Goal: Task Accomplishment & Management: Use online tool/utility

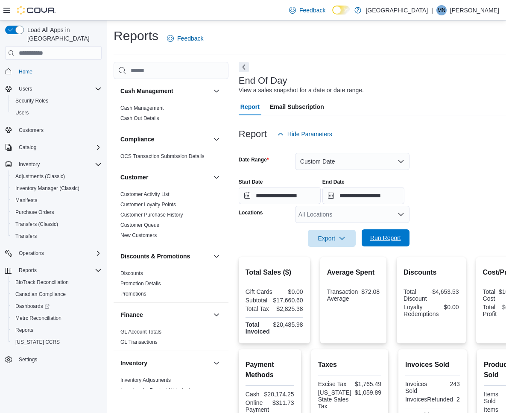
click at [381, 234] on span "Run Report" at bounding box center [386, 237] width 38 height 17
click at [384, 242] on span "Run Report" at bounding box center [385, 238] width 31 height 9
click at [392, 240] on span "Run Report" at bounding box center [385, 238] width 31 height 9
click at [367, 164] on button "Custom Date" at bounding box center [352, 161] width 114 height 17
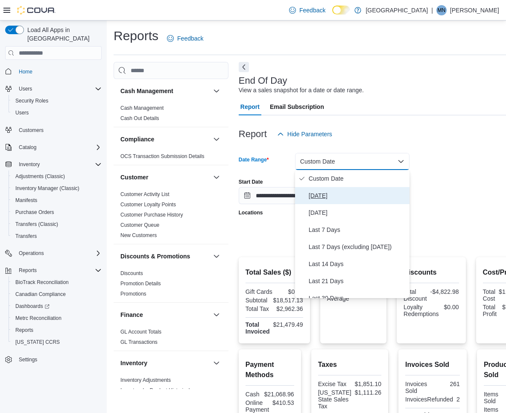
click at [325, 196] on span "[DATE]" at bounding box center [357, 195] width 97 height 10
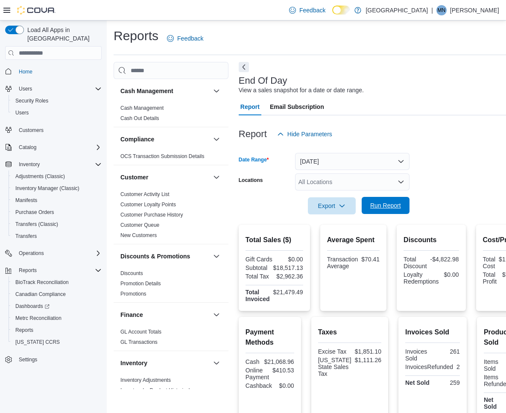
click at [382, 200] on span "Run Report" at bounding box center [386, 205] width 38 height 17
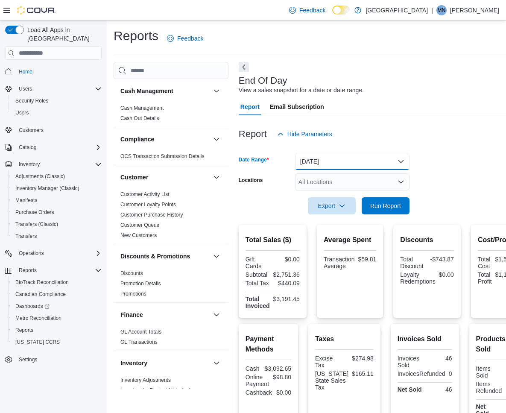
click at [371, 157] on button "[DATE]" at bounding box center [352, 161] width 114 height 17
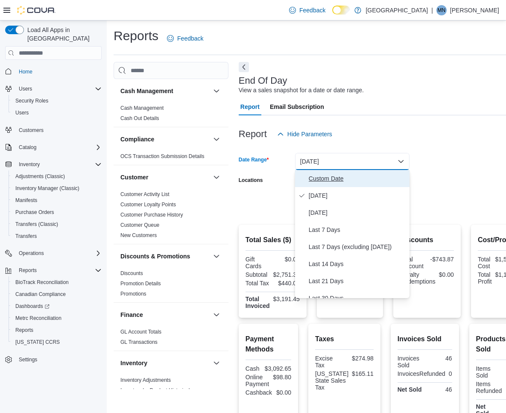
click at [356, 180] on span "Custom Date" at bounding box center [357, 178] width 97 height 10
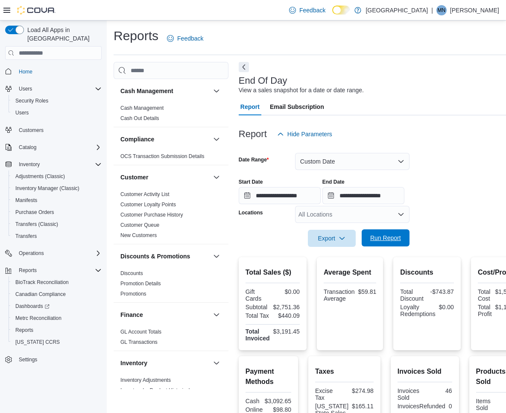
click at [382, 239] on span "Run Report" at bounding box center [385, 238] width 31 height 9
